Goal: Information Seeking & Learning: Stay updated

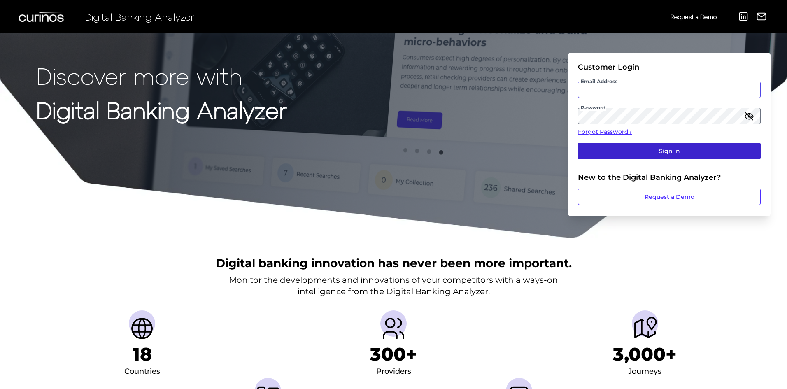
type input "[PERSON_NAME][EMAIL_ADDRESS][PERSON_NAME][DOMAIN_NAME]"
click at [676, 149] on button "Sign In" at bounding box center [669, 151] width 183 height 16
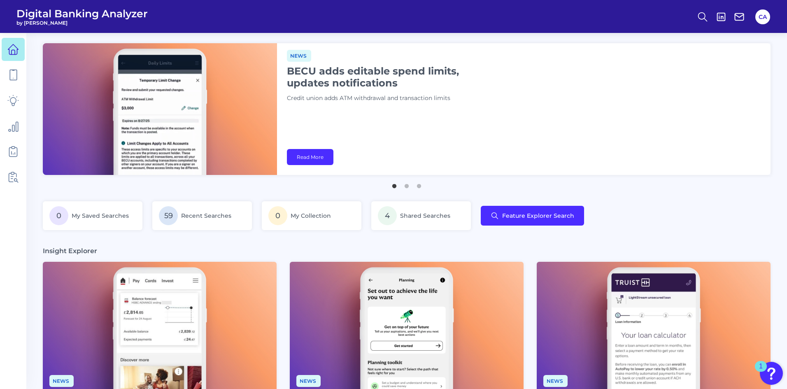
click at [388, 123] on div "News BECU adds editable spend limits, updates notifications Credit union adds A…" at bounding box center [523, 109] width 493 height 132
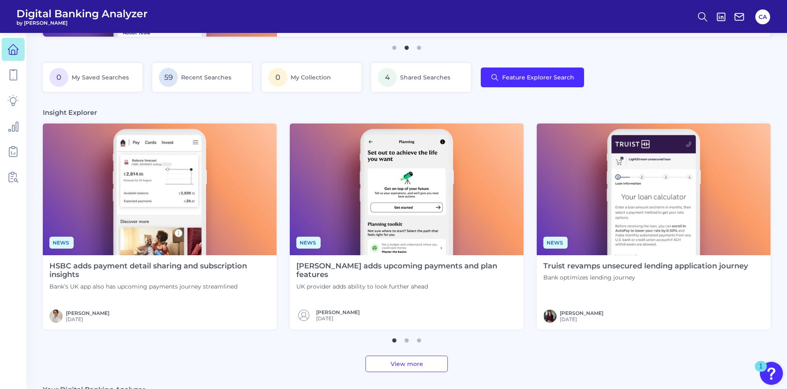
scroll to position [165, 0]
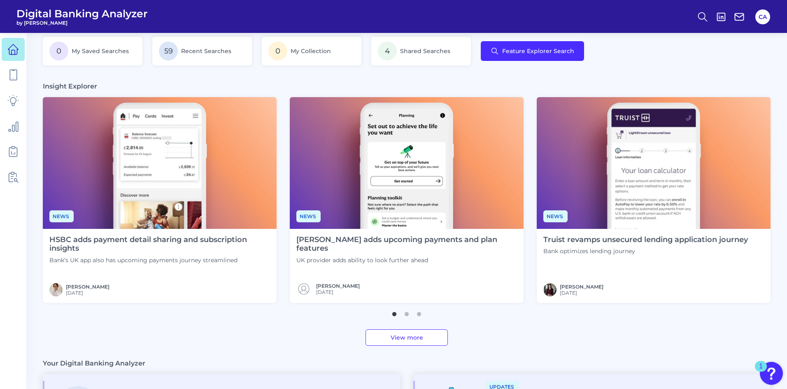
click at [412, 332] on link "View more" at bounding box center [406, 337] width 82 height 16
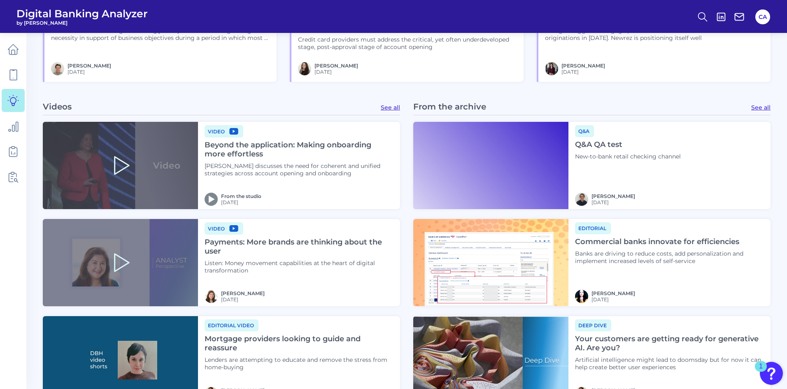
scroll to position [946, 0]
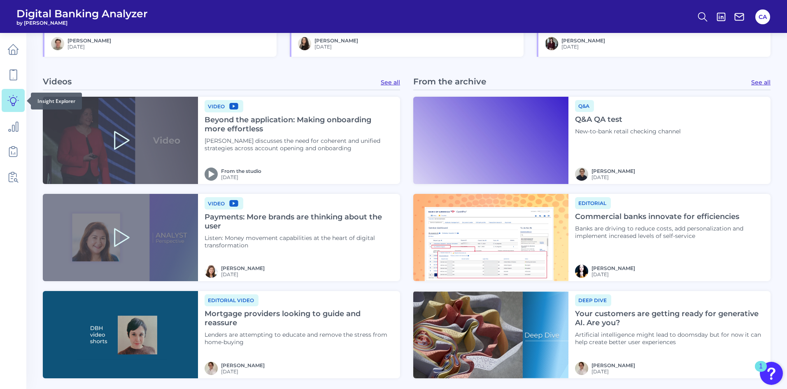
click at [14, 103] on icon at bounding box center [13, 101] width 12 height 12
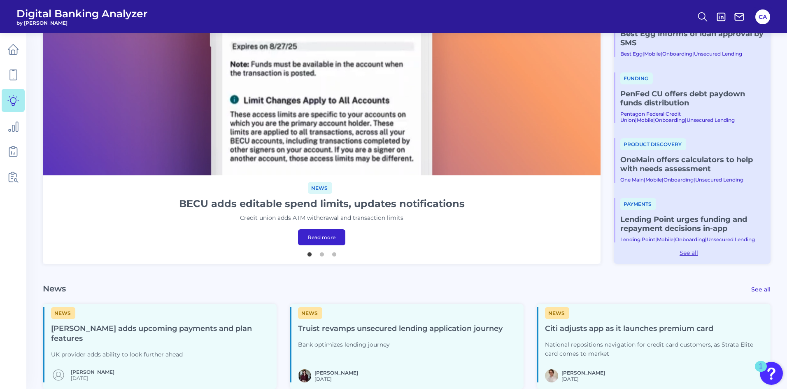
scroll to position [206, 0]
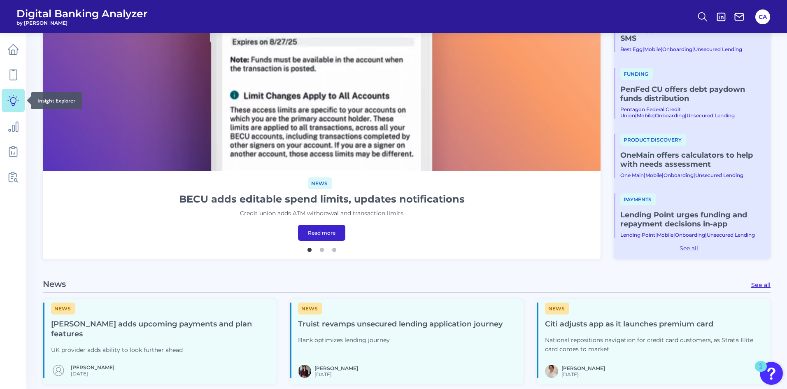
click at [7, 100] on link at bounding box center [13, 100] width 23 height 23
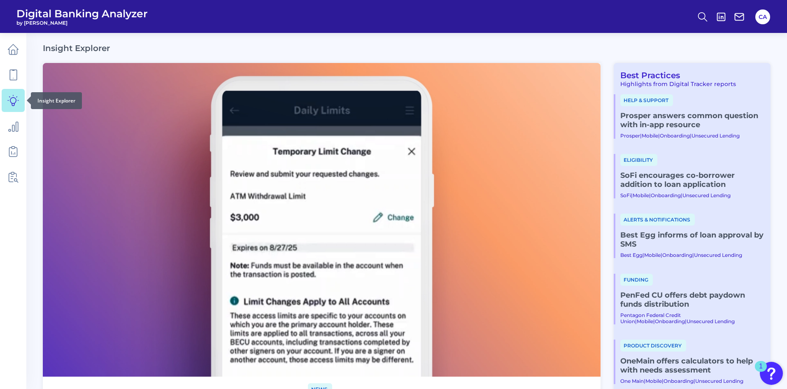
click at [13, 98] on icon at bounding box center [13, 100] width 11 height 11
click at [14, 78] on icon at bounding box center [13, 75] width 12 height 12
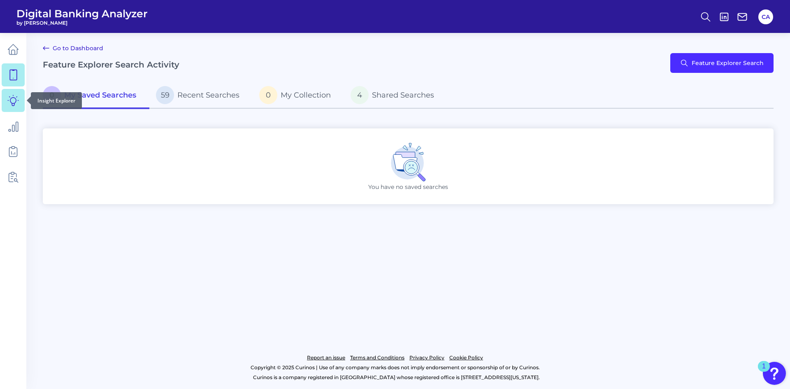
click at [14, 100] on icon at bounding box center [13, 101] width 12 height 12
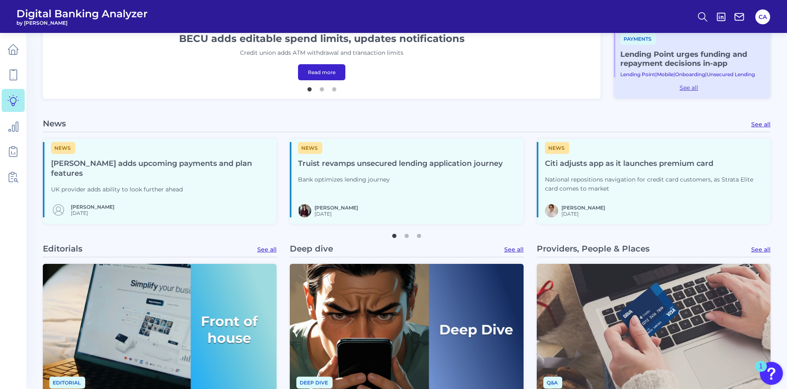
scroll to position [370, 0]
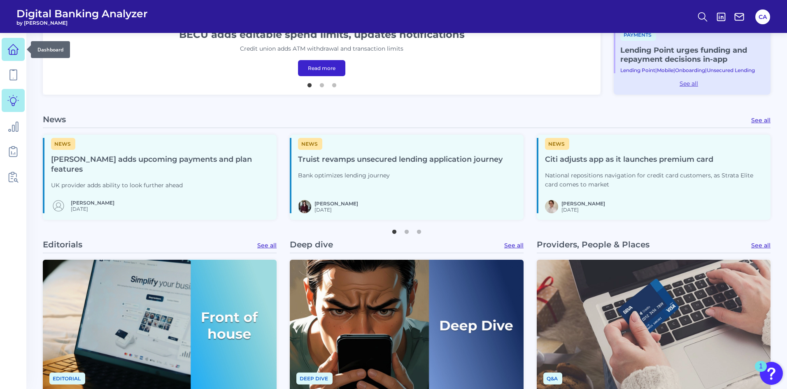
click at [11, 46] on icon at bounding box center [13, 49] width 10 height 10
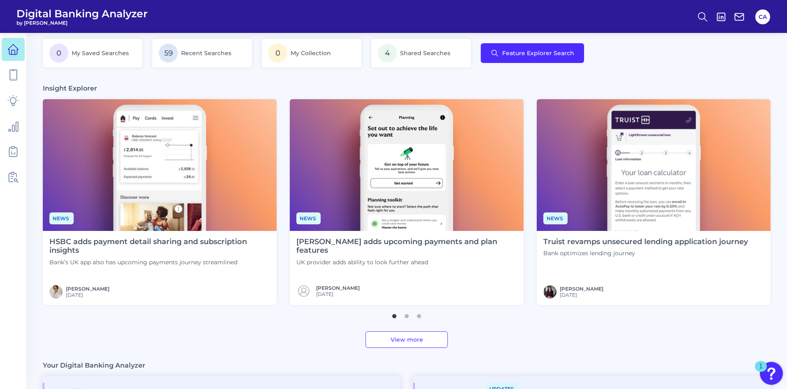
scroll to position [206, 0]
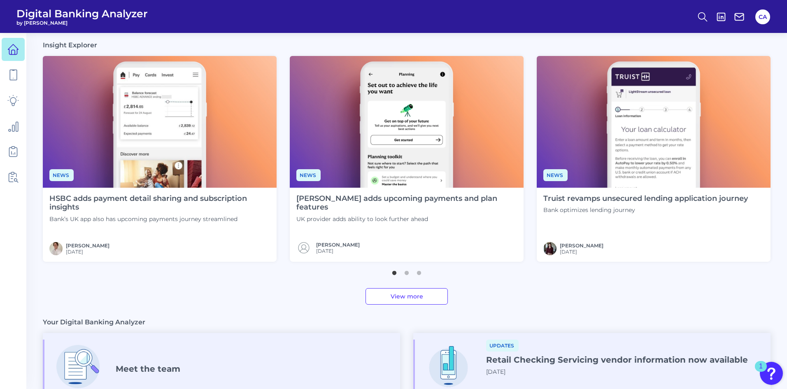
click at [95, 218] on p "Bank’s UK app also has upcoming payments journey streamlined" at bounding box center [159, 218] width 221 height 7
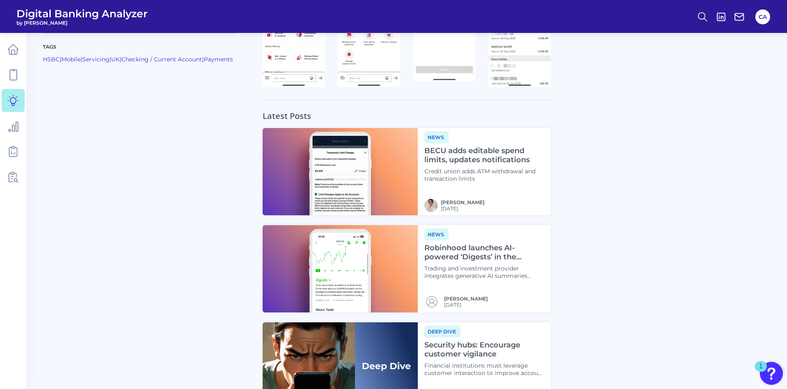
scroll to position [839, 0]
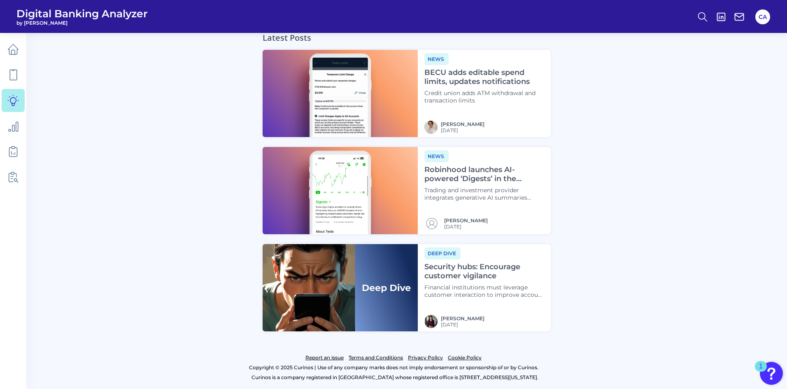
click at [169, 180] on div at bounding box center [153, 176] width 220 height 309
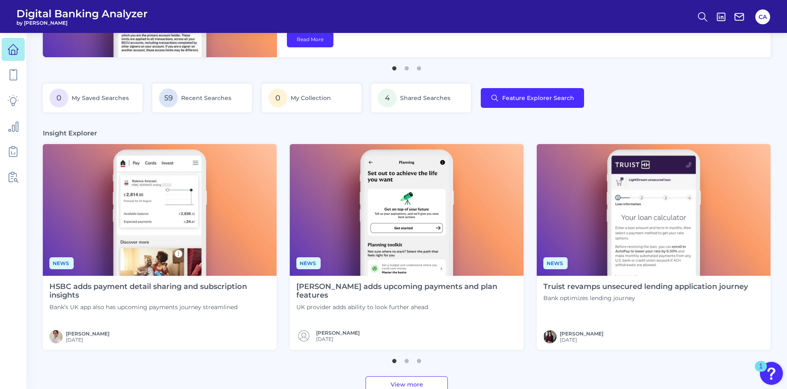
scroll to position [123, 0]
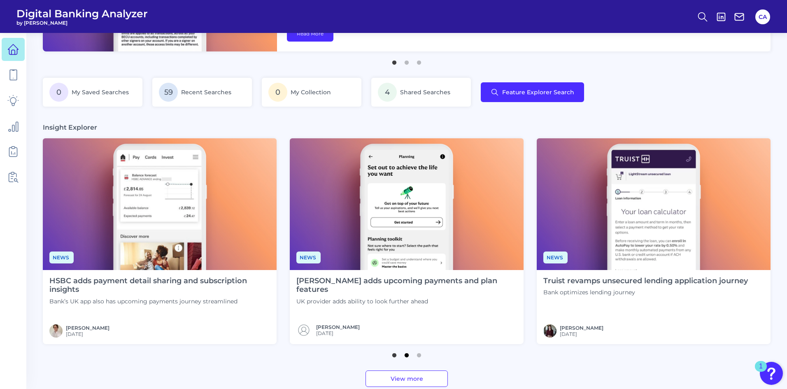
click at [404, 356] on button "2" at bounding box center [406, 353] width 8 height 8
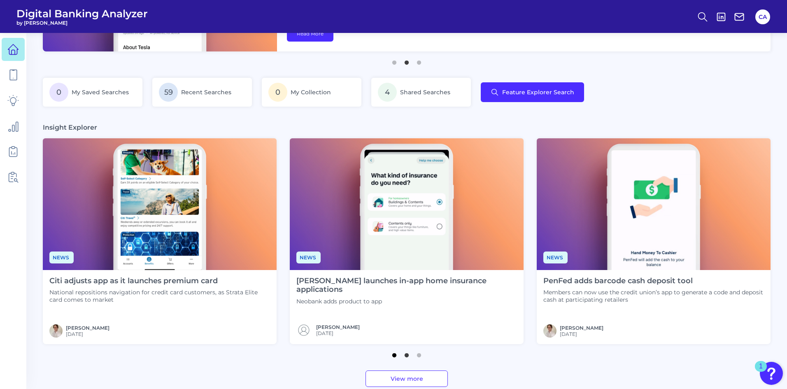
click at [393, 356] on button "1" at bounding box center [394, 353] width 8 height 8
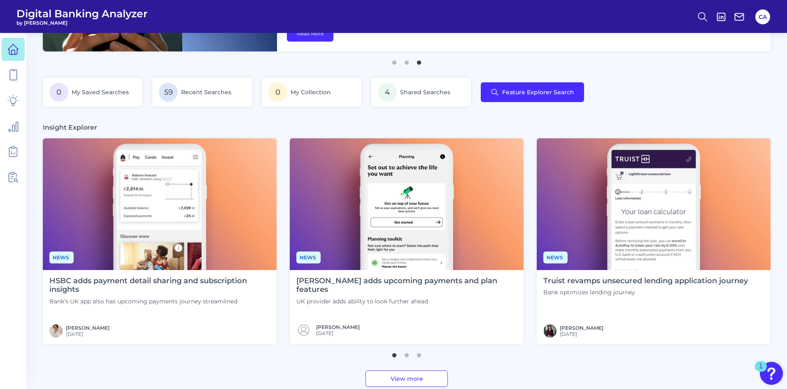
click at [384, 282] on h4 "[PERSON_NAME] adds upcoming payments and plan features" at bounding box center [406, 286] width 221 height 18
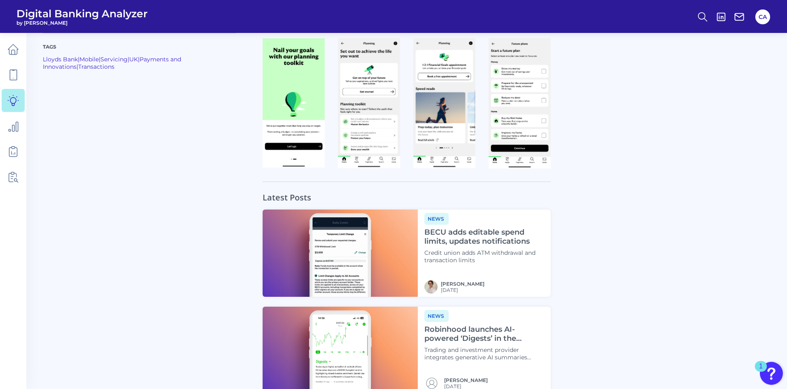
scroll to position [490, 0]
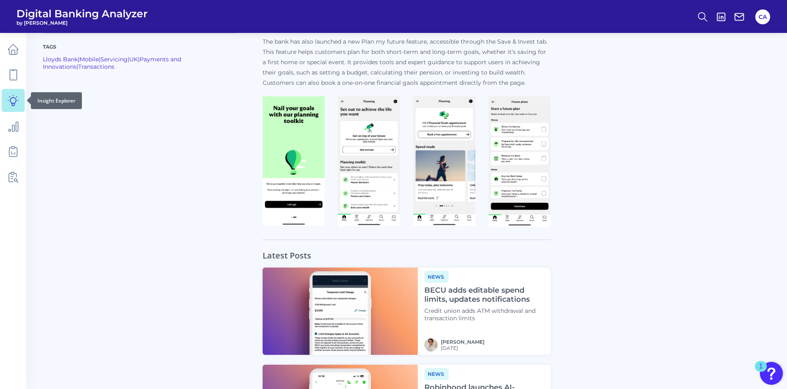
click at [11, 90] on link at bounding box center [13, 100] width 23 height 23
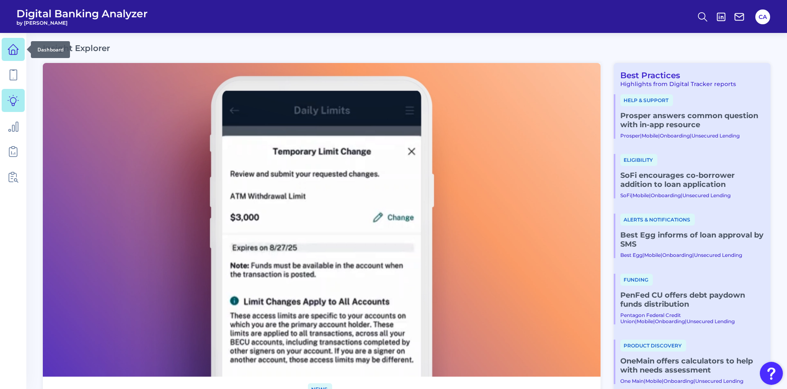
click at [14, 44] on icon at bounding box center [13, 49] width 10 height 10
